Goal: Obtain resource: Download file/media

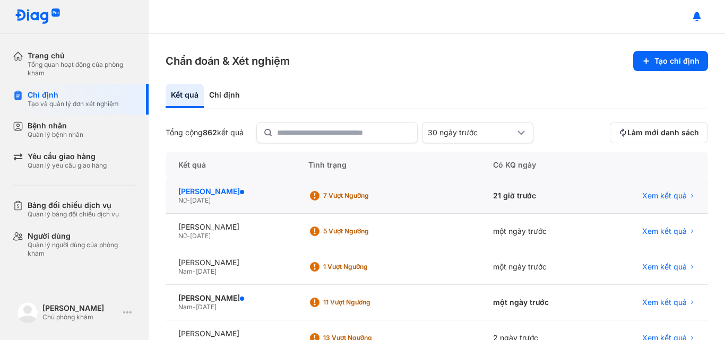
click at [228, 189] on div "[PERSON_NAME]" at bounding box center [230, 192] width 105 height 10
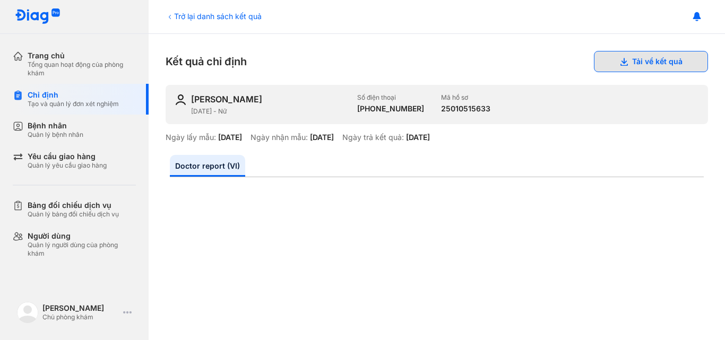
click at [640, 59] on button "Tải về kết quả" at bounding box center [651, 61] width 114 height 21
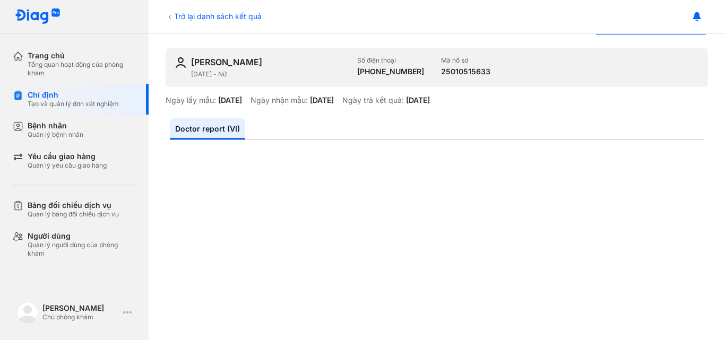
scroll to position [53, 0]
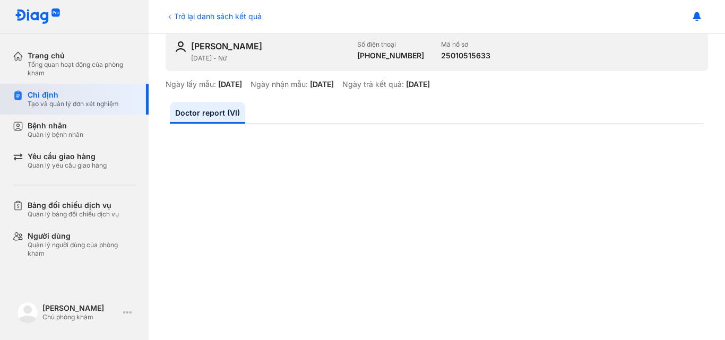
click at [73, 95] on div "Chỉ định" at bounding box center [73, 95] width 91 height 10
